Goal: Use online tool/utility: Utilize a website feature to perform a specific function

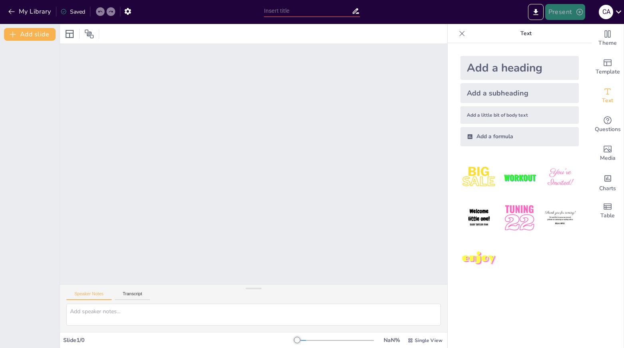
click at [568, 14] on button "Present" at bounding box center [565, 12] width 40 height 16
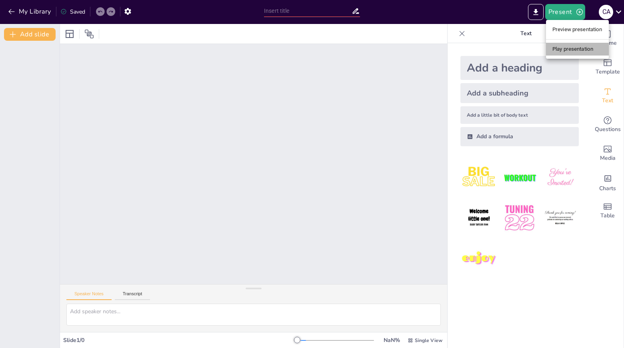
click at [566, 44] on li "Play presentation" at bounding box center [577, 49] width 63 height 13
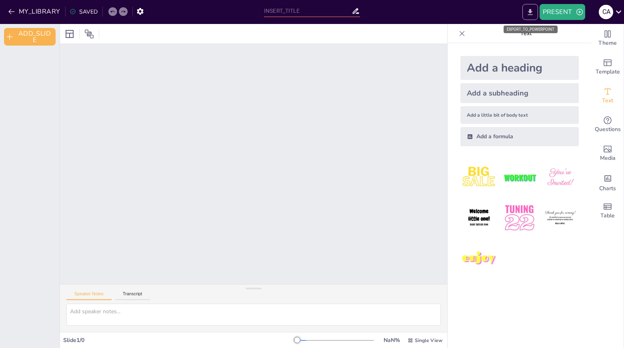
click at [531, 12] on icon "EXPORT_TO_POWERPOINT" at bounding box center [530, 12] width 5 height 6
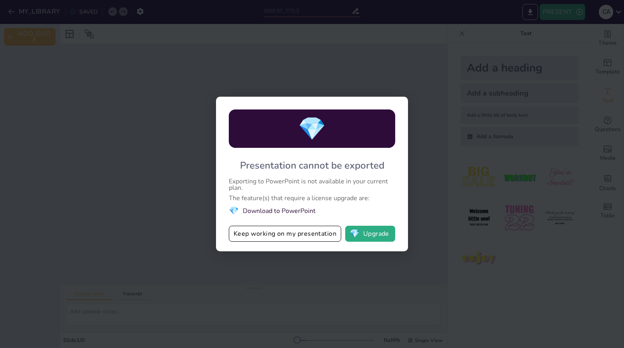
click at [459, 280] on div "💎 Presentation cannot be exported Exporting to PowerPoint is not available in y…" at bounding box center [312, 174] width 624 height 348
click at [264, 232] on button "Keep working on my presentation" at bounding box center [285, 234] width 112 height 16
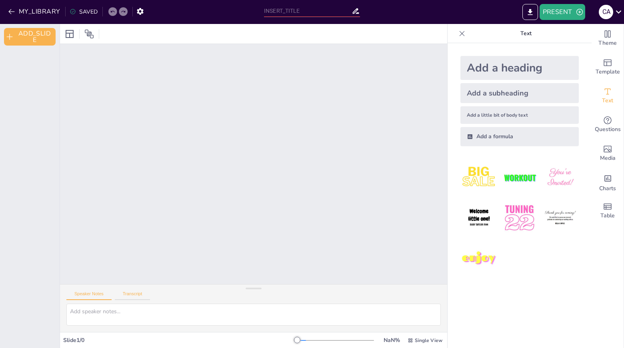
click at [129, 293] on button "Transcript" at bounding box center [133, 296] width 36 height 9
click at [90, 298] on button "Speaker Notes" at bounding box center [88, 296] width 45 height 9
click at [89, 34] on icon at bounding box center [89, 34] width 10 height 10
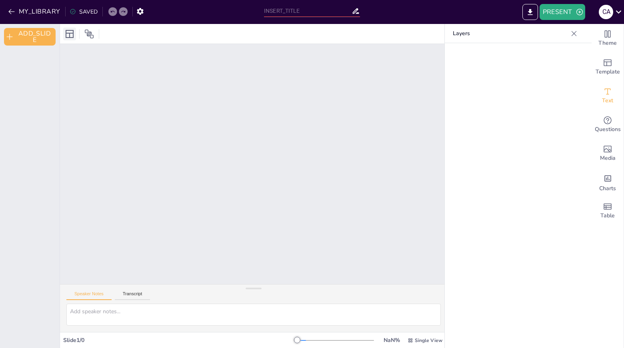
click at [68, 34] on icon at bounding box center [70, 34] width 10 height 10
